Goal: Browse casually

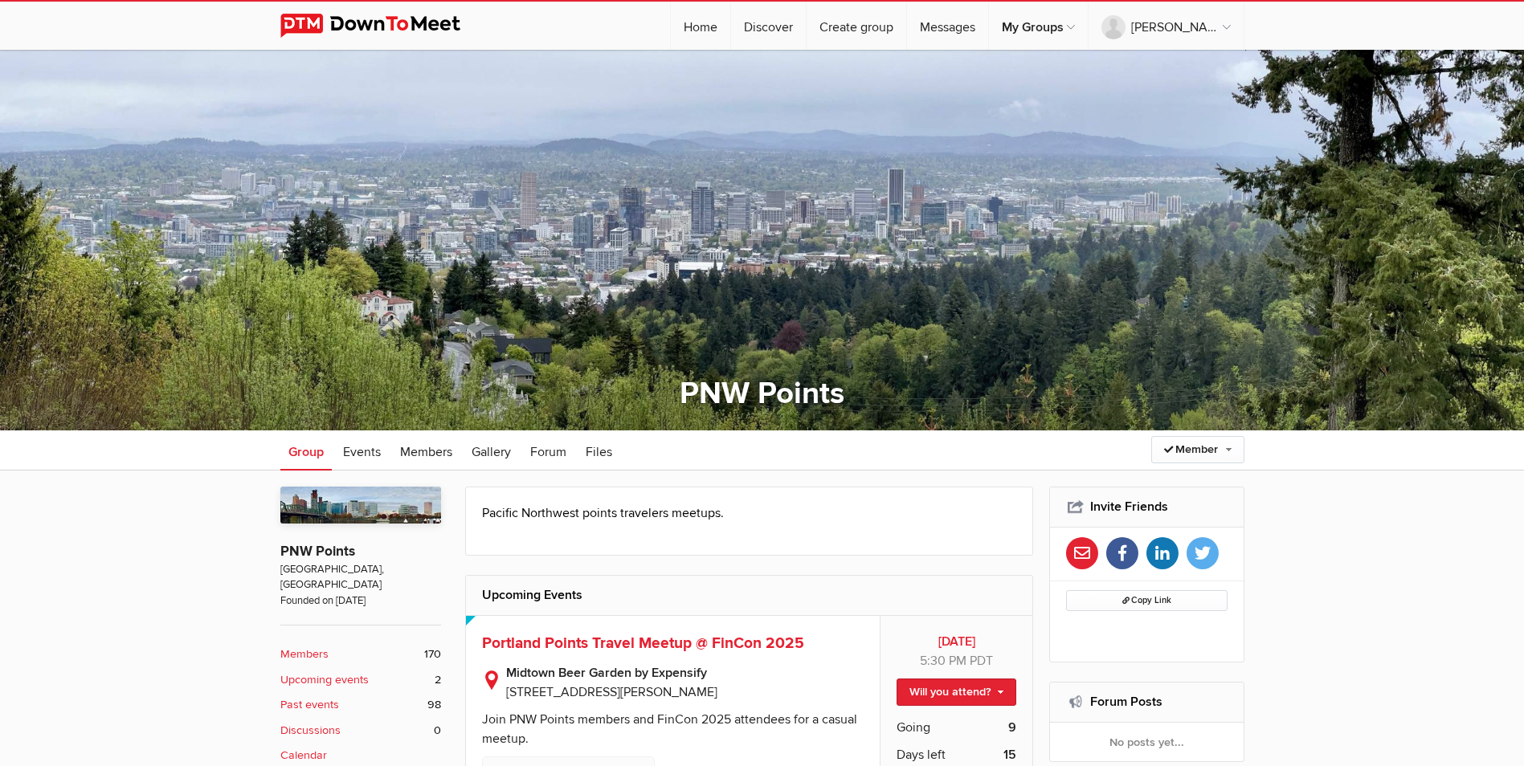
scroll to position [161, 0]
